Goal: Task Accomplishment & Management: Manage account settings

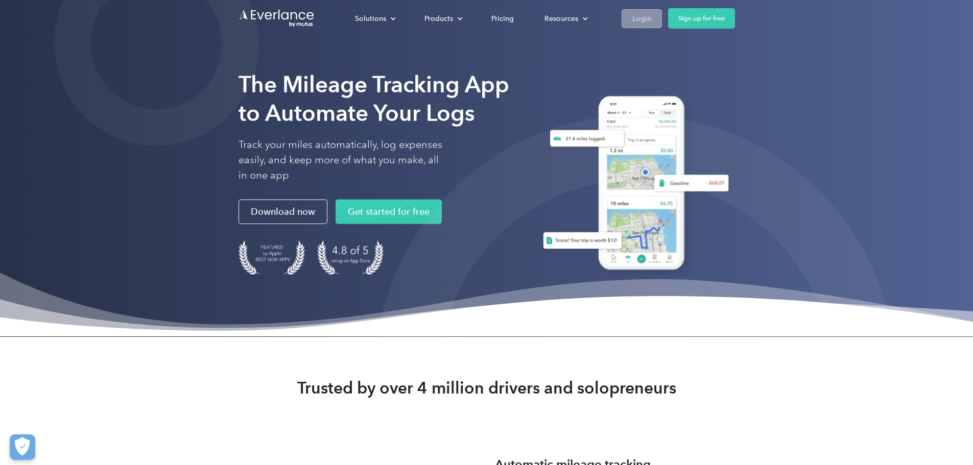
click at [651, 16] on div "Login" at bounding box center [641, 18] width 19 height 13
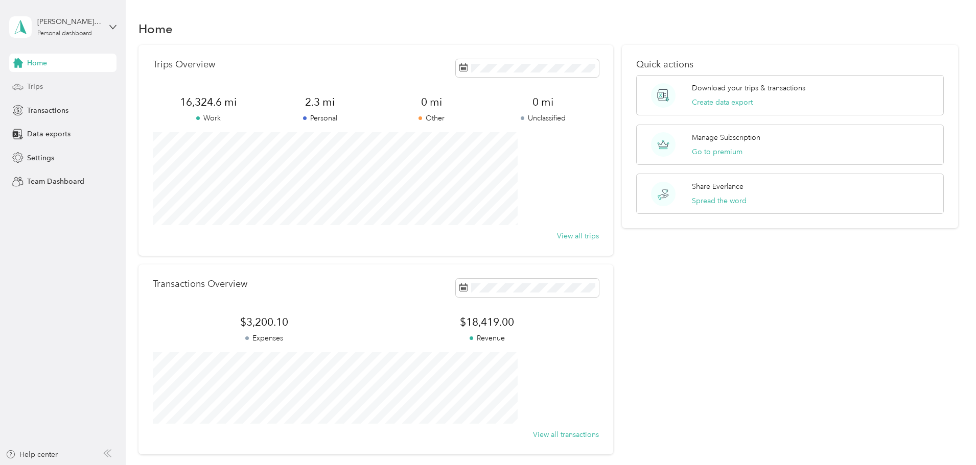
click at [39, 82] on span "Trips" at bounding box center [35, 86] width 16 height 11
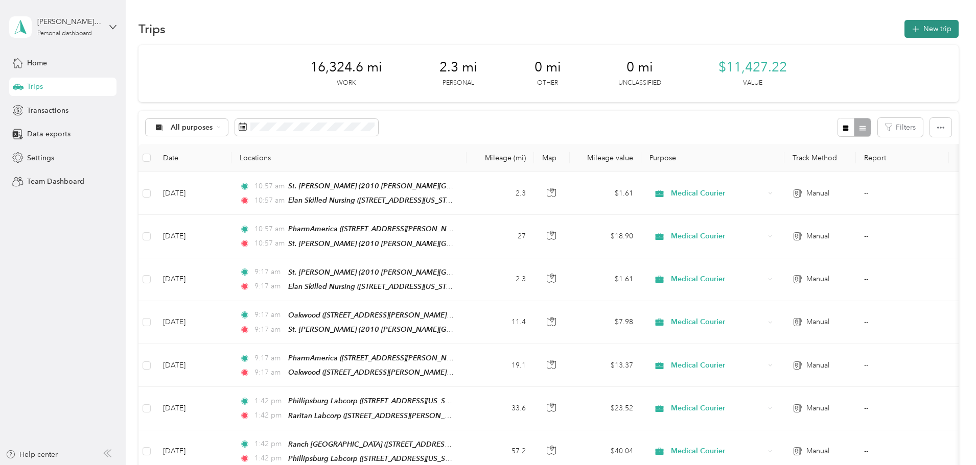
click at [909, 31] on icon "button" at bounding box center [915, 29] width 12 height 12
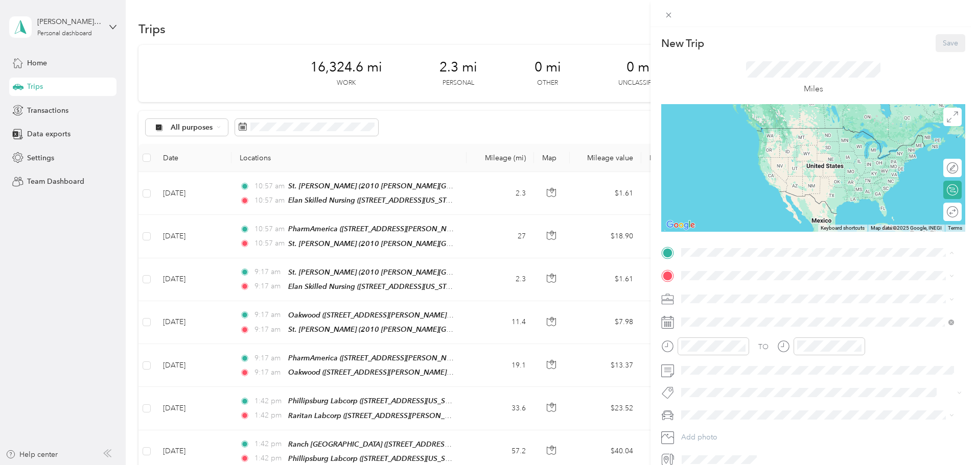
drag, startPoint x: 783, startPoint y: 303, endPoint x: 763, endPoint y: 301, distance: 20.0
click at [782, 304] on span "[STREET_ADDRESS][PERSON_NAME][US_STATE]" at bounding box center [779, 304] width 159 height 9
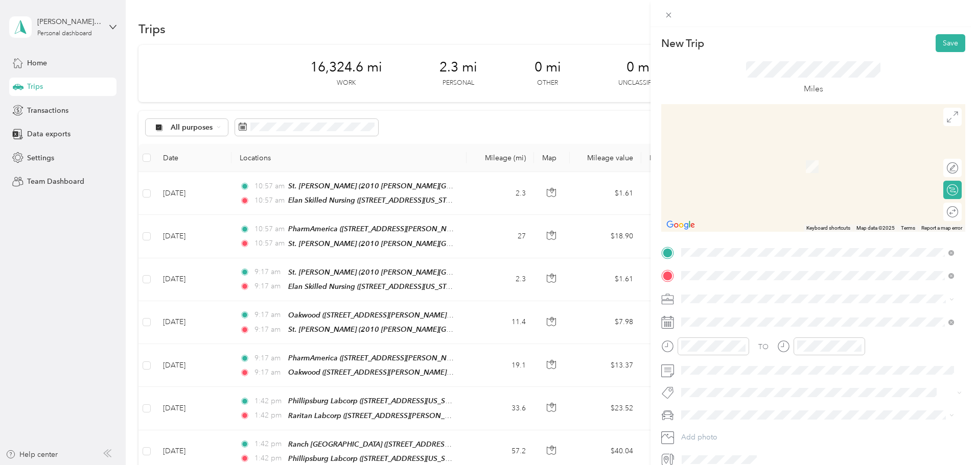
click at [720, 326] on span "[STREET_ADDRESS][PERSON_NAME][US_STATE]" at bounding box center [779, 327] width 159 height 9
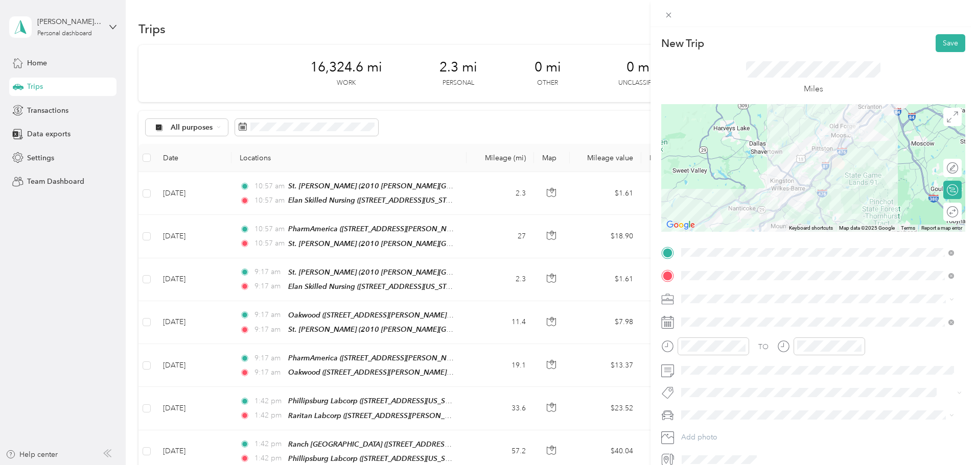
click at [719, 350] on span "Medical Courier" at bounding box center [710, 348] width 52 height 9
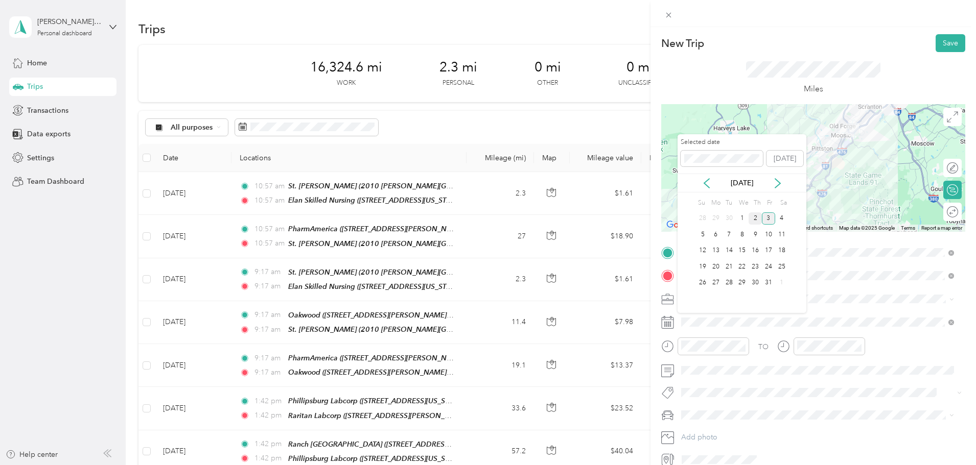
click at [753, 218] on div "2" at bounding box center [754, 218] width 13 height 13
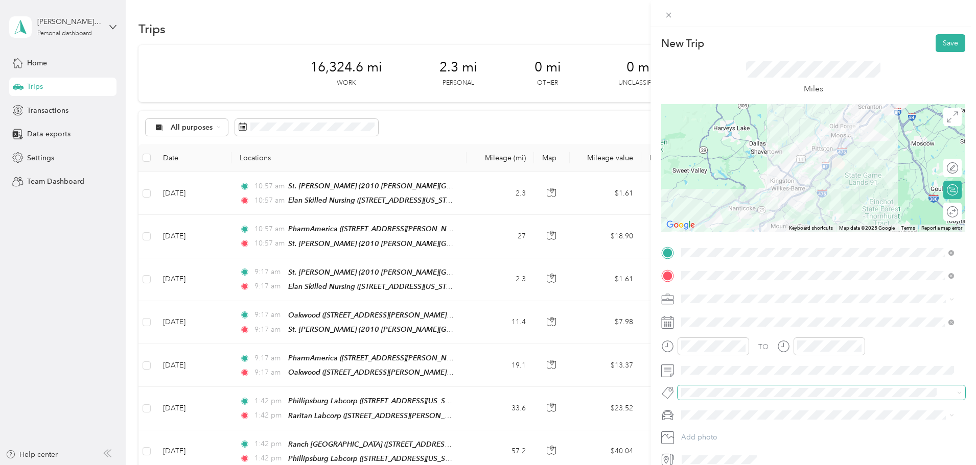
scroll to position [48, 0]
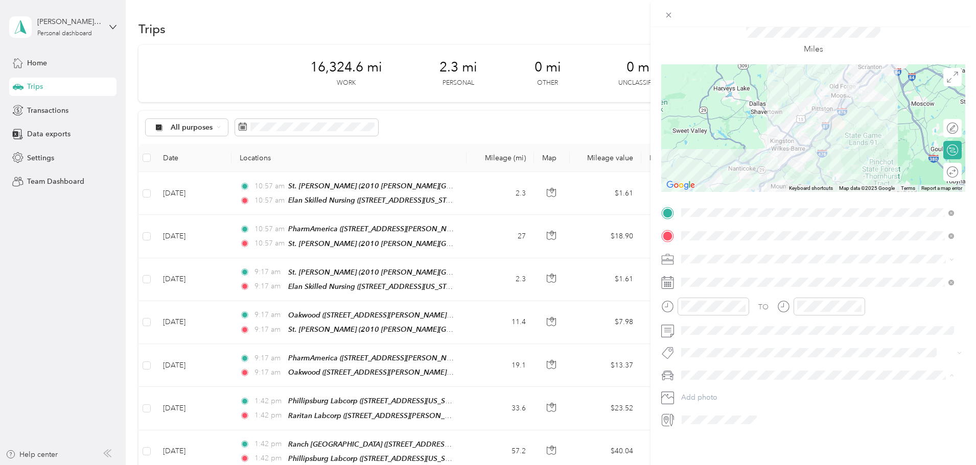
click at [710, 387] on span "Main Car" at bounding box center [698, 386] width 29 height 9
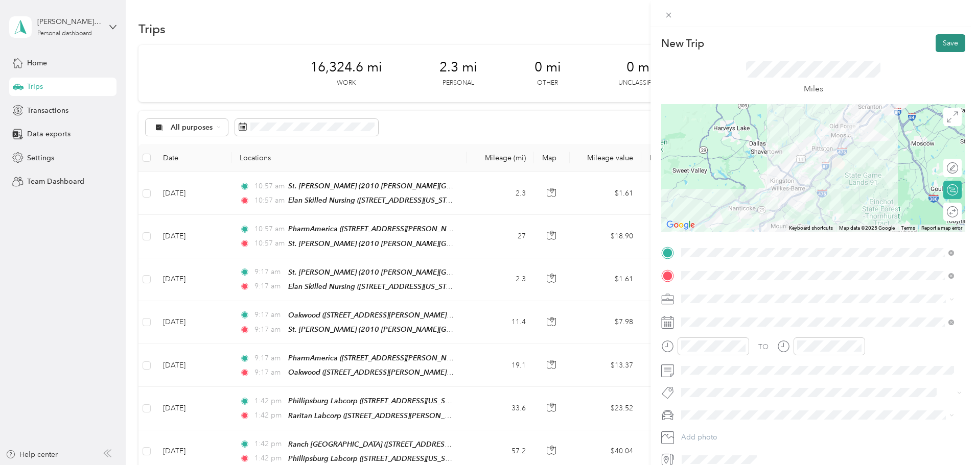
click at [940, 46] on button "Save" at bounding box center [950, 43] width 30 height 18
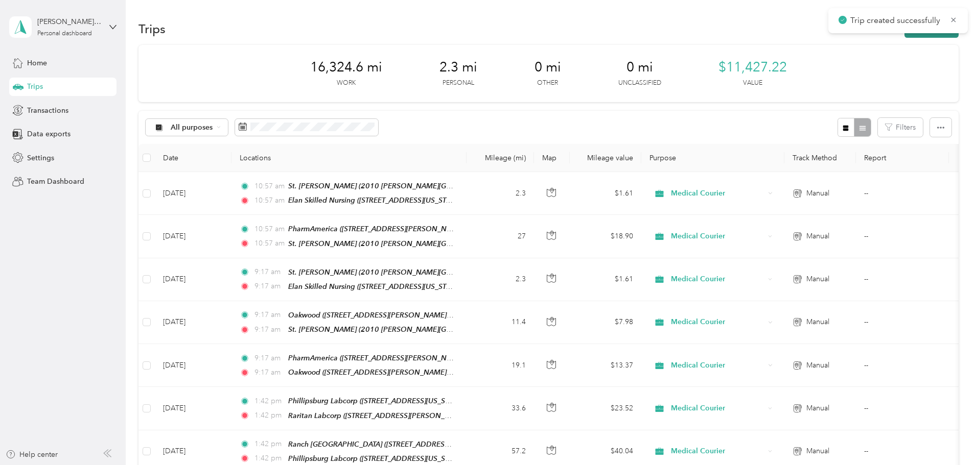
click at [904, 36] on button "New trip" at bounding box center [931, 29] width 54 height 18
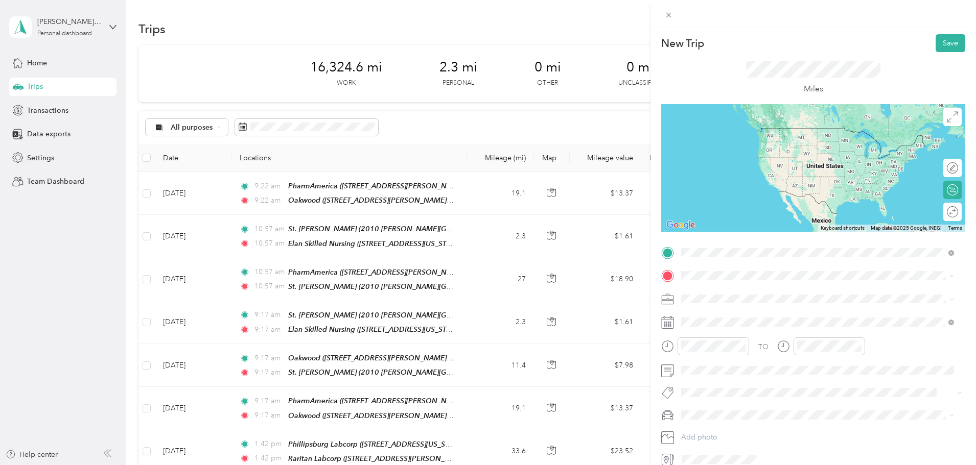
click at [716, 298] on div "Oakwood [STREET_ADDRESS][PERSON_NAME][US_STATE]" at bounding box center [779, 299] width 159 height 21
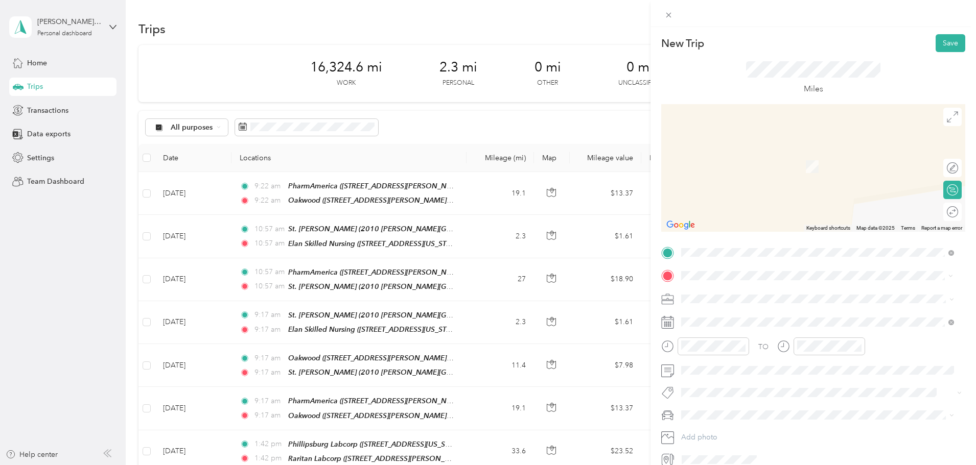
click at [761, 326] on span "[STREET_ADDRESS][PERSON_NAME][US_STATE]" at bounding box center [779, 327] width 159 height 9
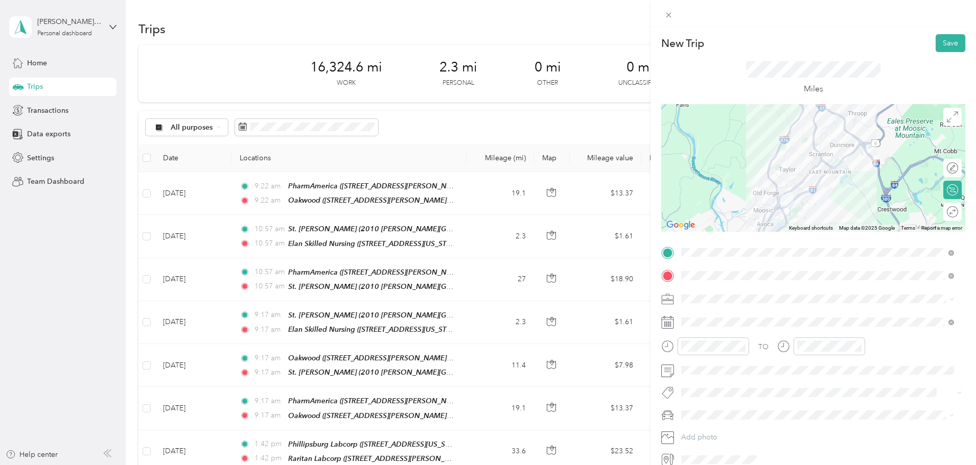
click at [709, 349] on span "Medical Courier" at bounding box center [710, 352] width 52 height 9
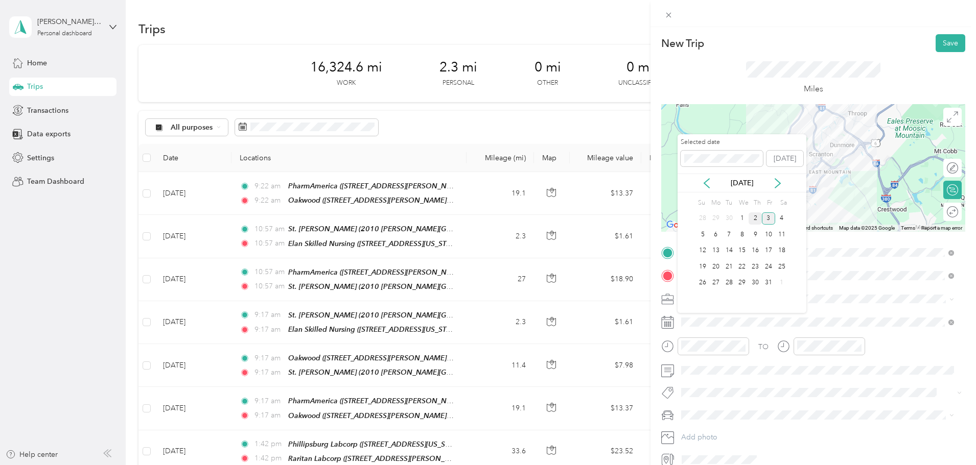
click at [754, 216] on div "2" at bounding box center [754, 218] width 13 height 13
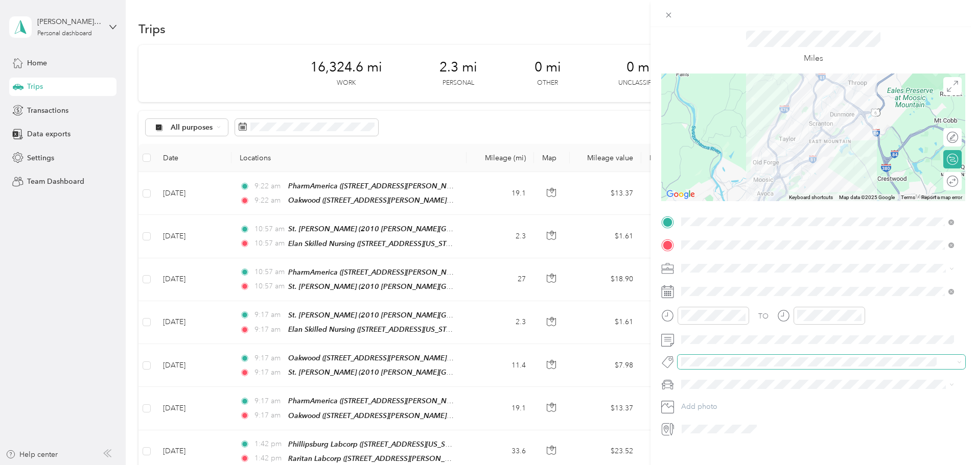
scroll to position [48, 0]
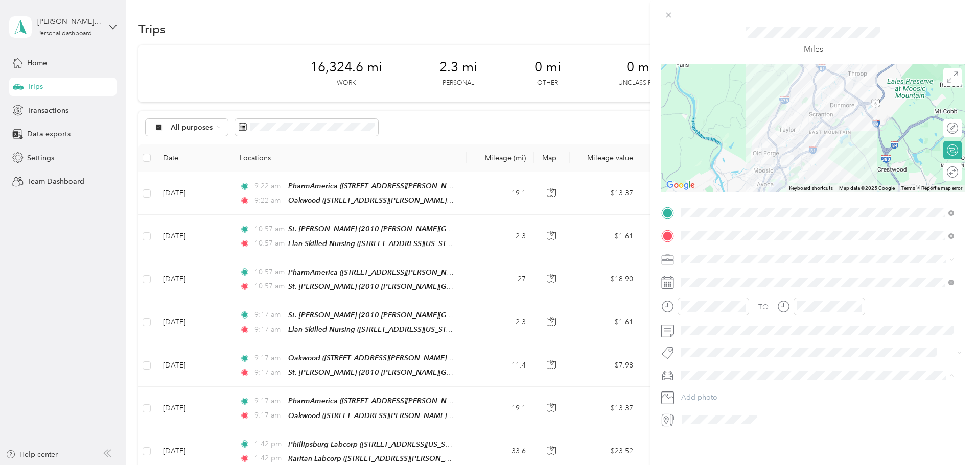
click at [701, 379] on li "Main Car" at bounding box center [817, 386] width 280 height 18
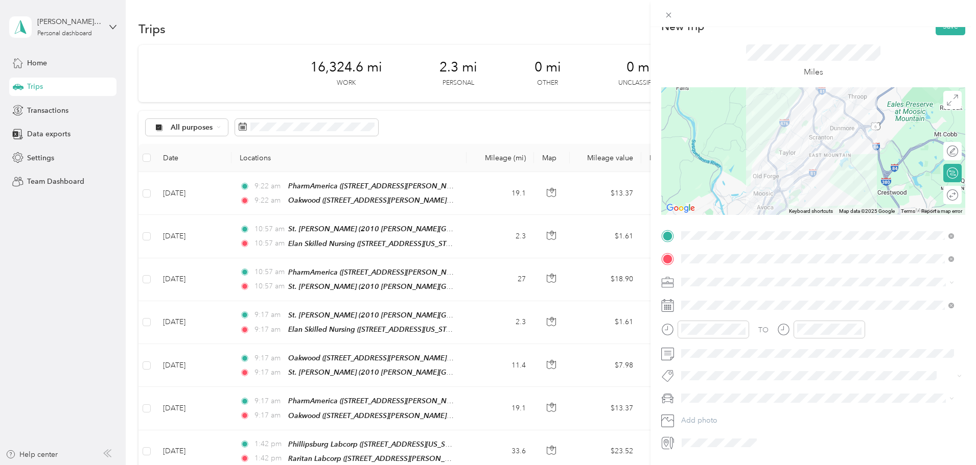
scroll to position [0, 0]
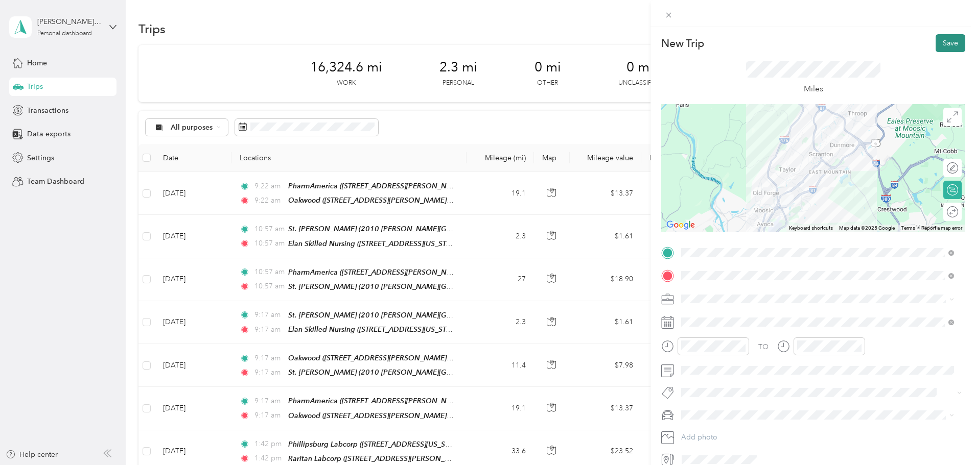
click at [940, 48] on button "Save" at bounding box center [950, 43] width 30 height 18
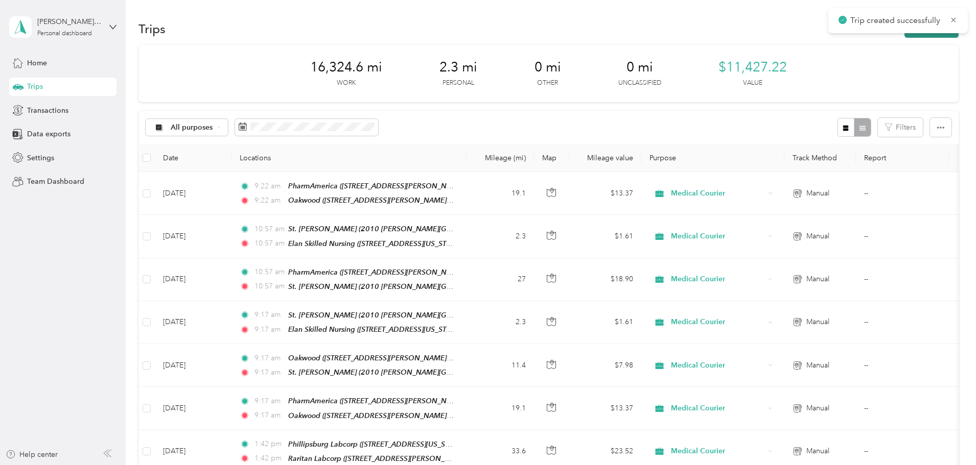
click at [904, 36] on button "New trip" at bounding box center [931, 29] width 54 height 18
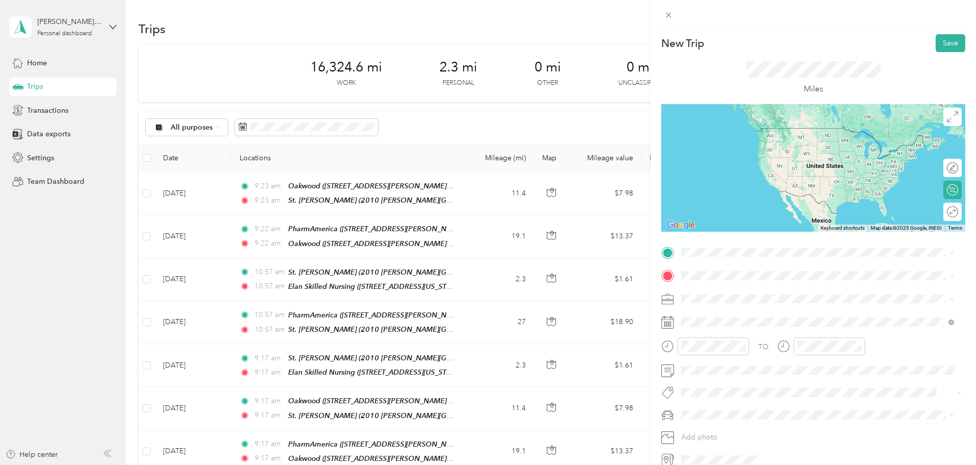
click at [721, 291] on strong "St. [PERSON_NAME]" at bounding box center [735, 291] width 71 height 9
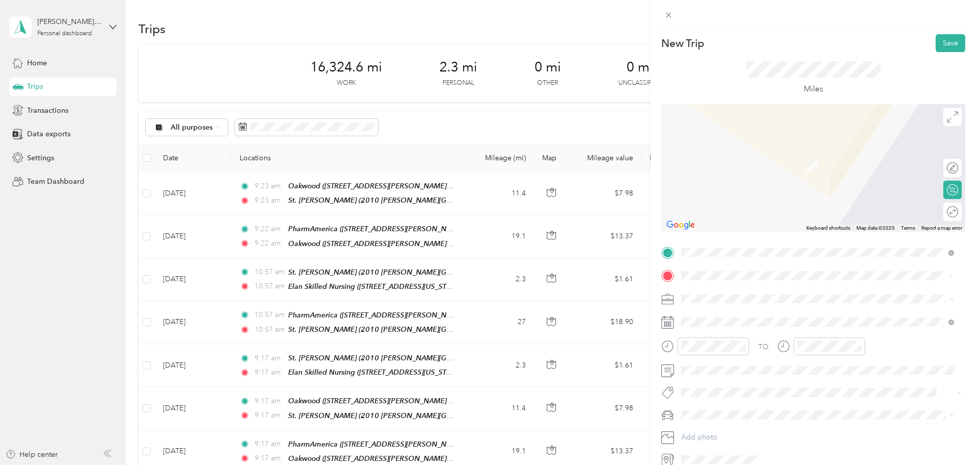
click at [719, 313] on strong "Elan Skilled Nursing" at bounding box center [734, 316] width 68 height 9
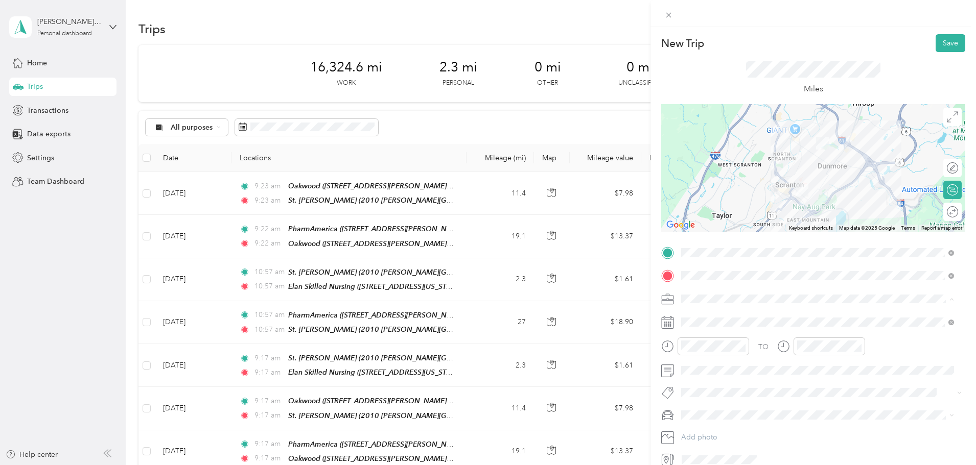
click at [712, 358] on li "Medical Courier" at bounding box center [817, 353] width 280 height 18
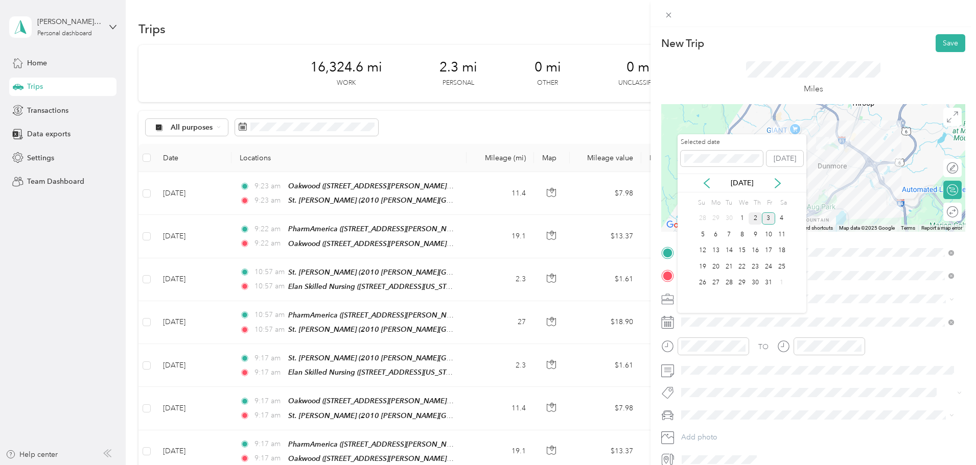
click at [753, 218] on div "2" at bounding box center [754, 218] width 13 height 13
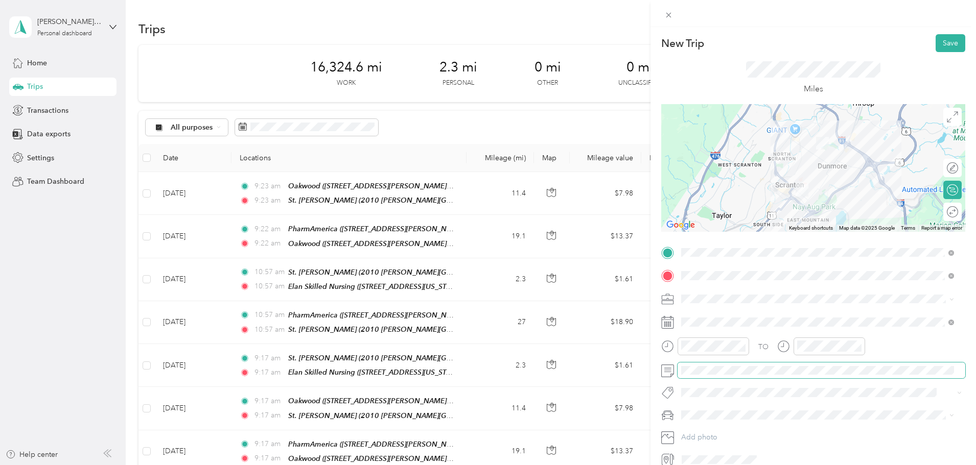
scroll to position [48, 0]
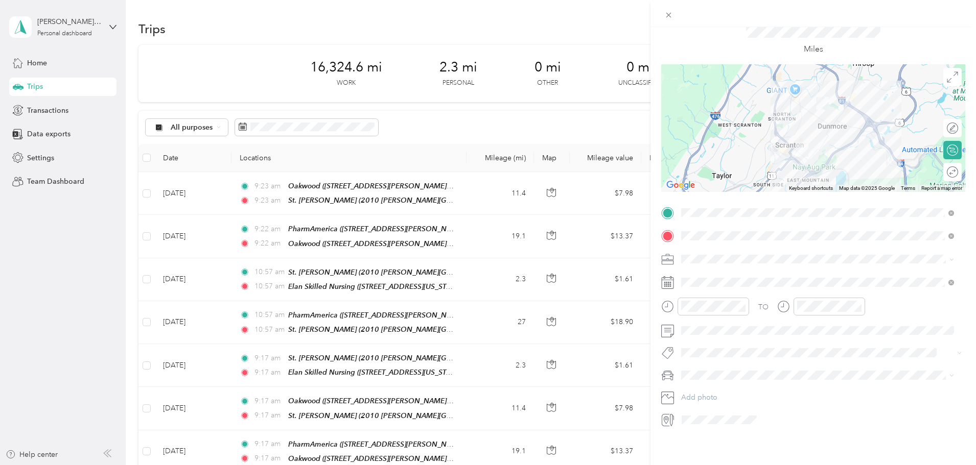
click at [707, 381] on span "Main Car" at bounding box center [698, 385] width 29 height 9
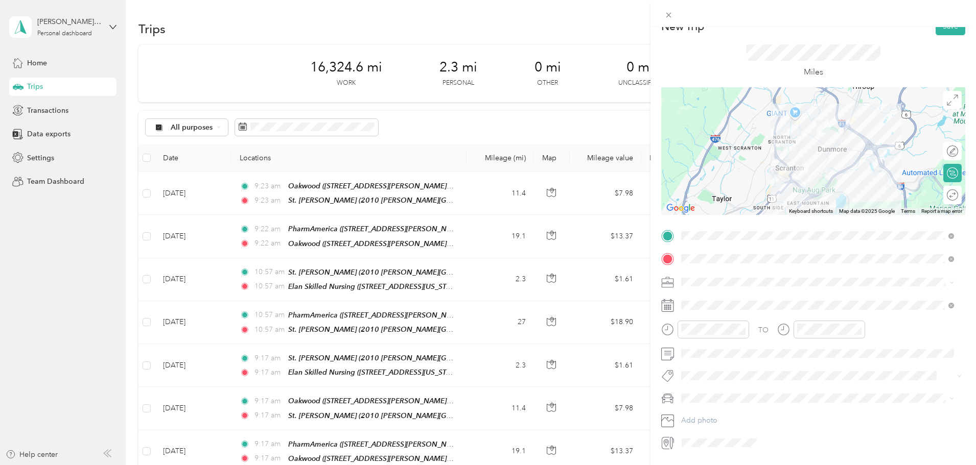
scroll to position [0, 0]
